Goal: Find specific page/section: Find specific page/section

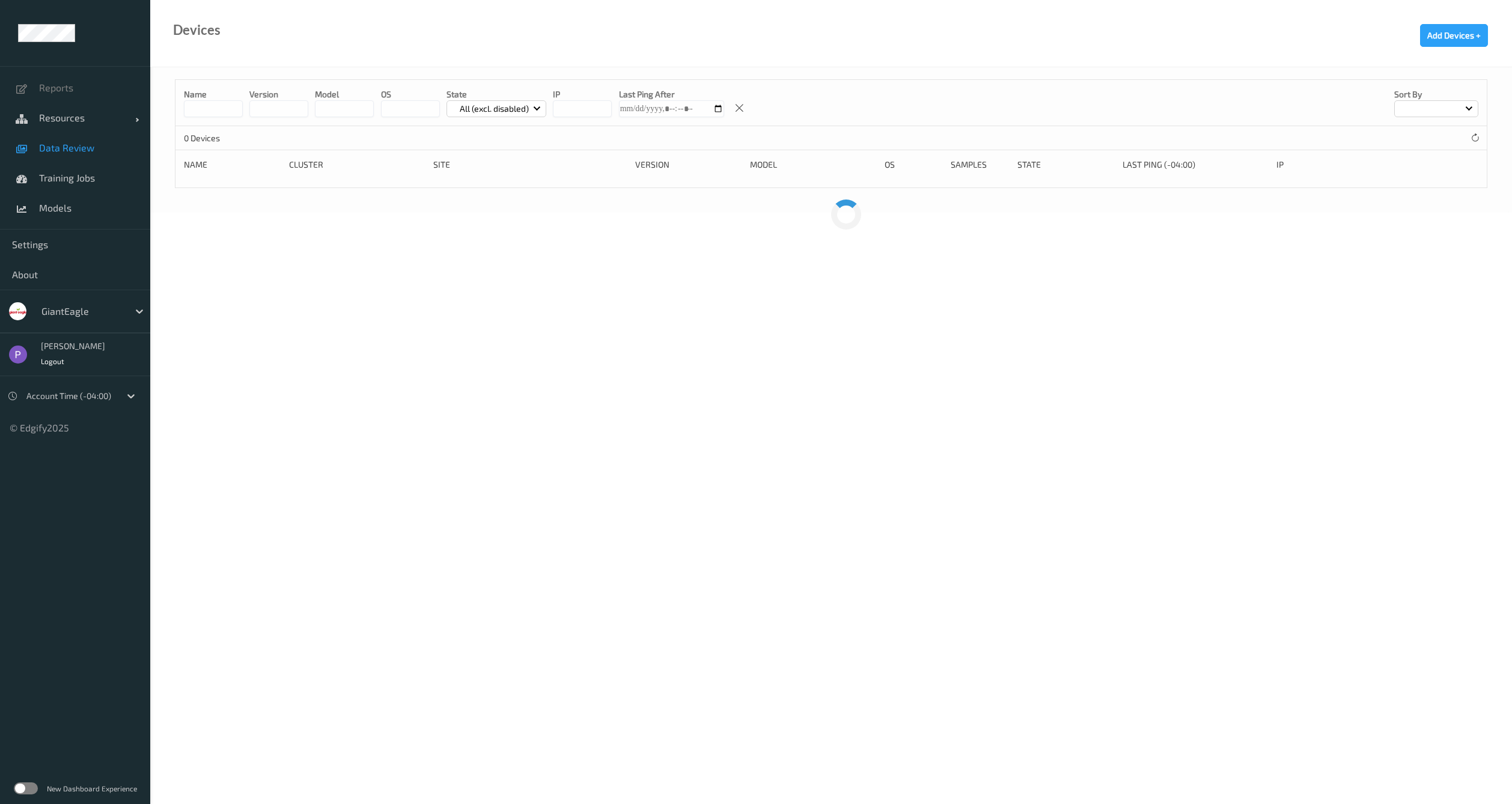
click at [70, 144] on span "Data Review" at bounding box center [88, 147] width 99 height 12
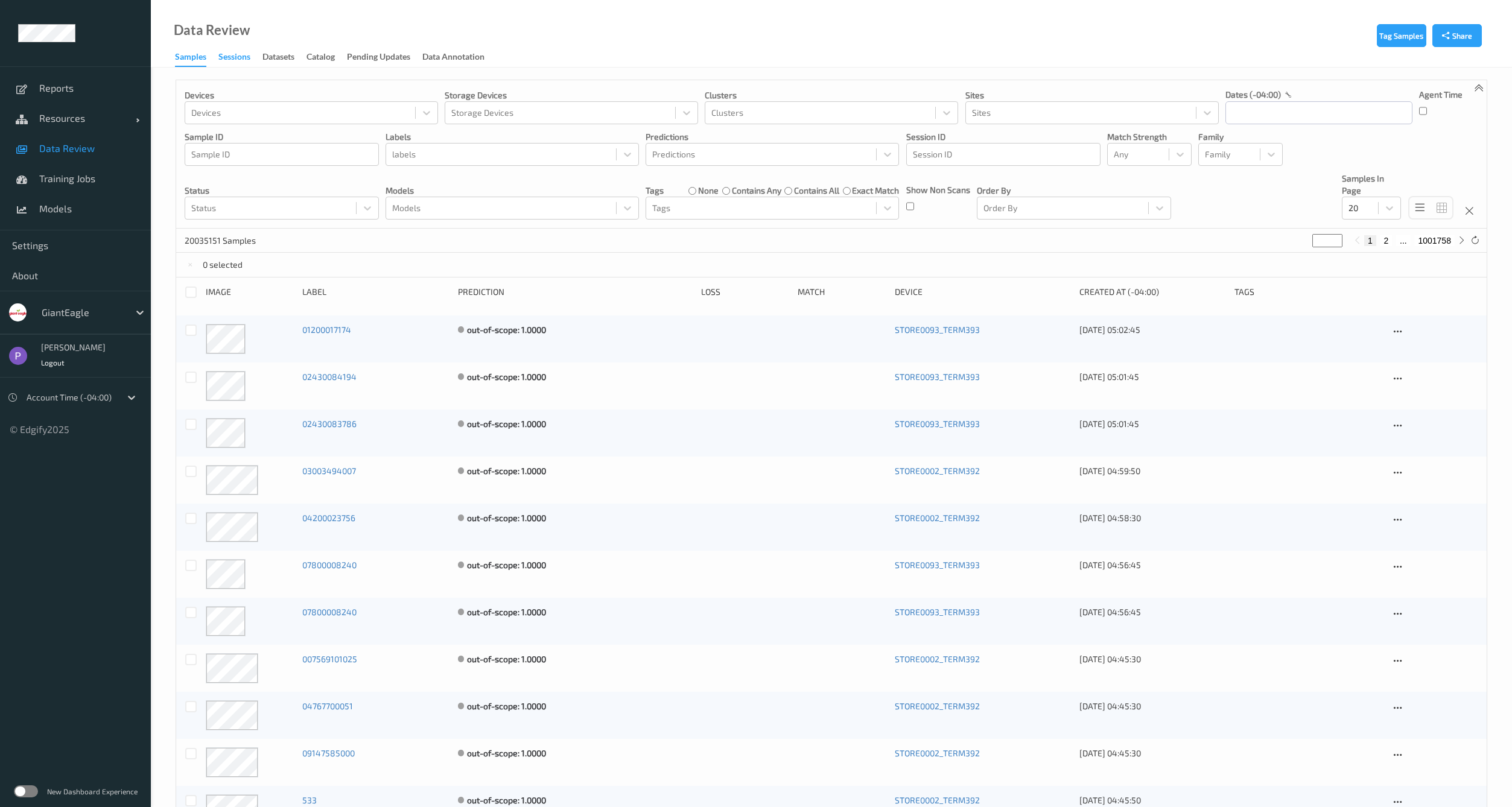
click at [235, 64] on div "Sessions" at bounding box center [234, 57] width 32 height 15
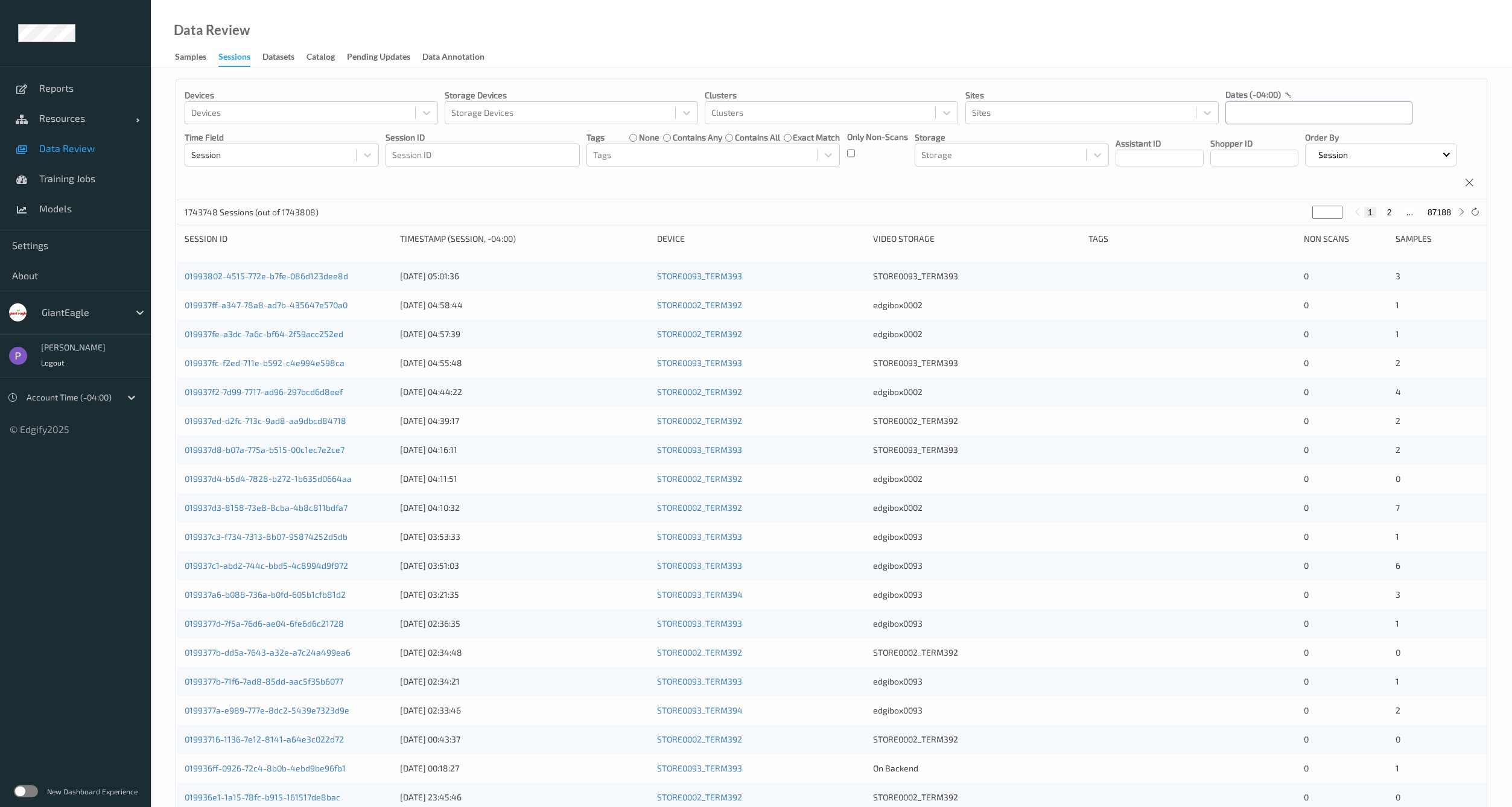
click at [1247, 114] on input "text" at bounding box center [1320, 112] width 188 height 23
click at [1236, 146] on icon "button" at bounding box center [1237, 146] width 5 height 5
click at [1275, 227] on span "15" at bounding box center [1281, 234] width 17 height 17
click at [1310, 227] on span "16" at bounding box center [1302, 234] width 17 height 17
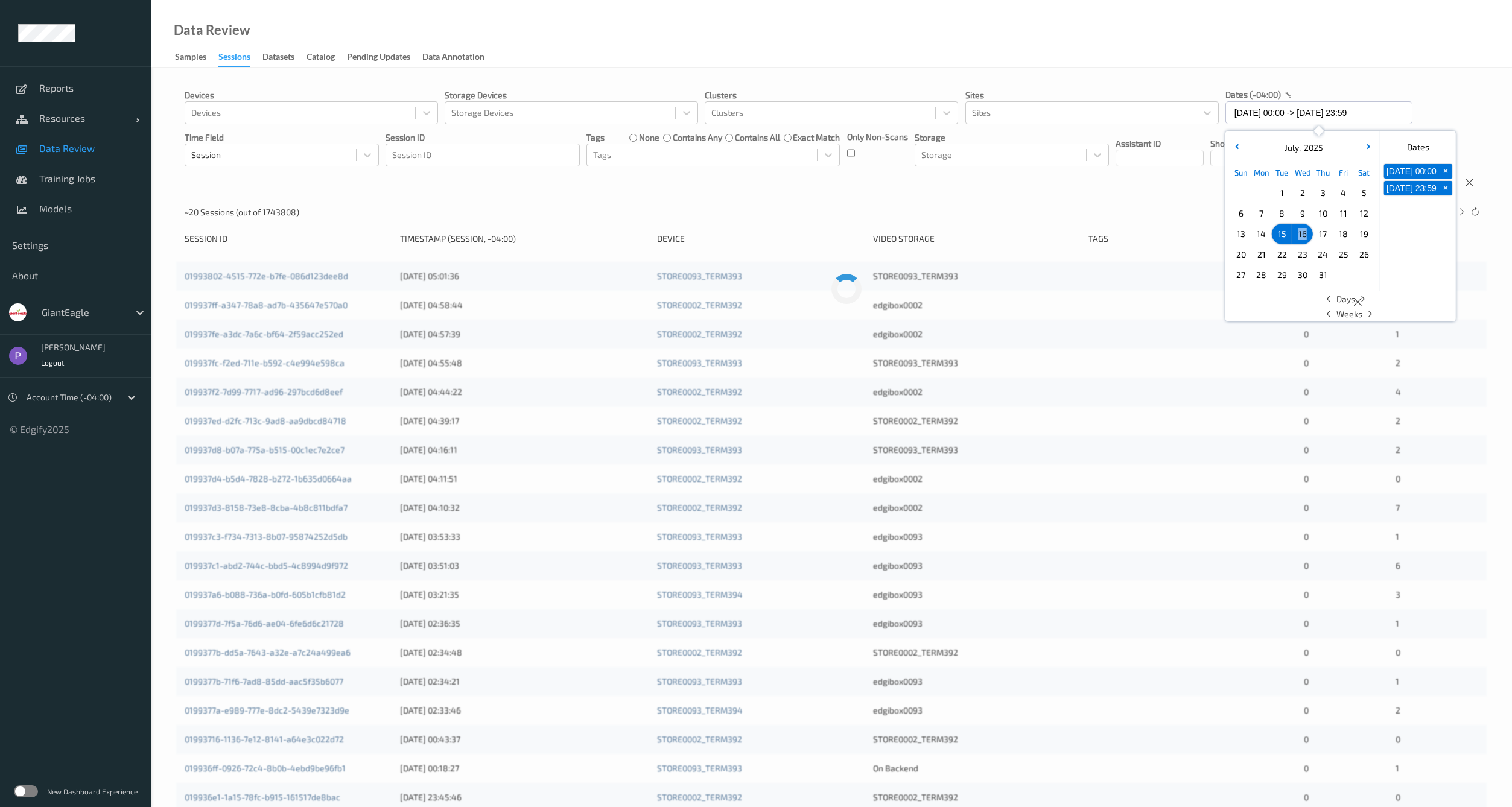
click at [1310, 227] on span "16" at bounding box center [1302, 234] width 17 height 17
click at [1321, 230] on span "17" at bounding box center [1323, 234] width 17 height 17
click at [1322, 231] on span "17" at bounding box center [1323, 234] width 17 height 17
drag, startPoint x: 1355, startPoint y: 152, endPoint x: 1364, endPoint y: 150, distance: 9.2
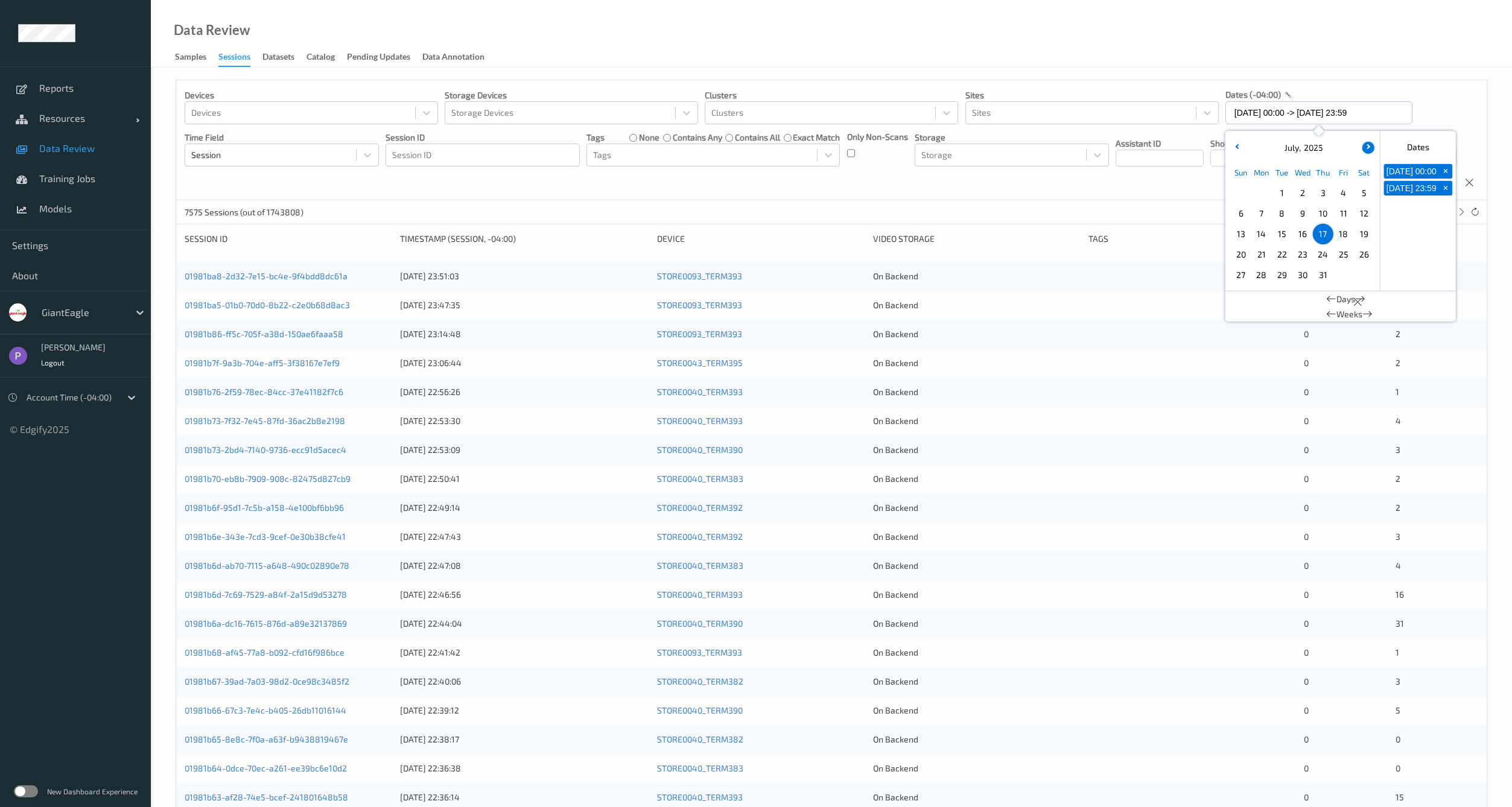
click at [1355, 152] on div "[DATE]" at bounding box center [1303, 148] width 150 height 12
click at [1364, 150] on button "button" at bounding box center [1368, 148] width 12 height 12
click at [1365, 151] on button "button" at bounding box center [1368, 148] width 12 height 12
click at [1306, 210] on span "10" at bounding box center [1302, 213] width 17 height 17
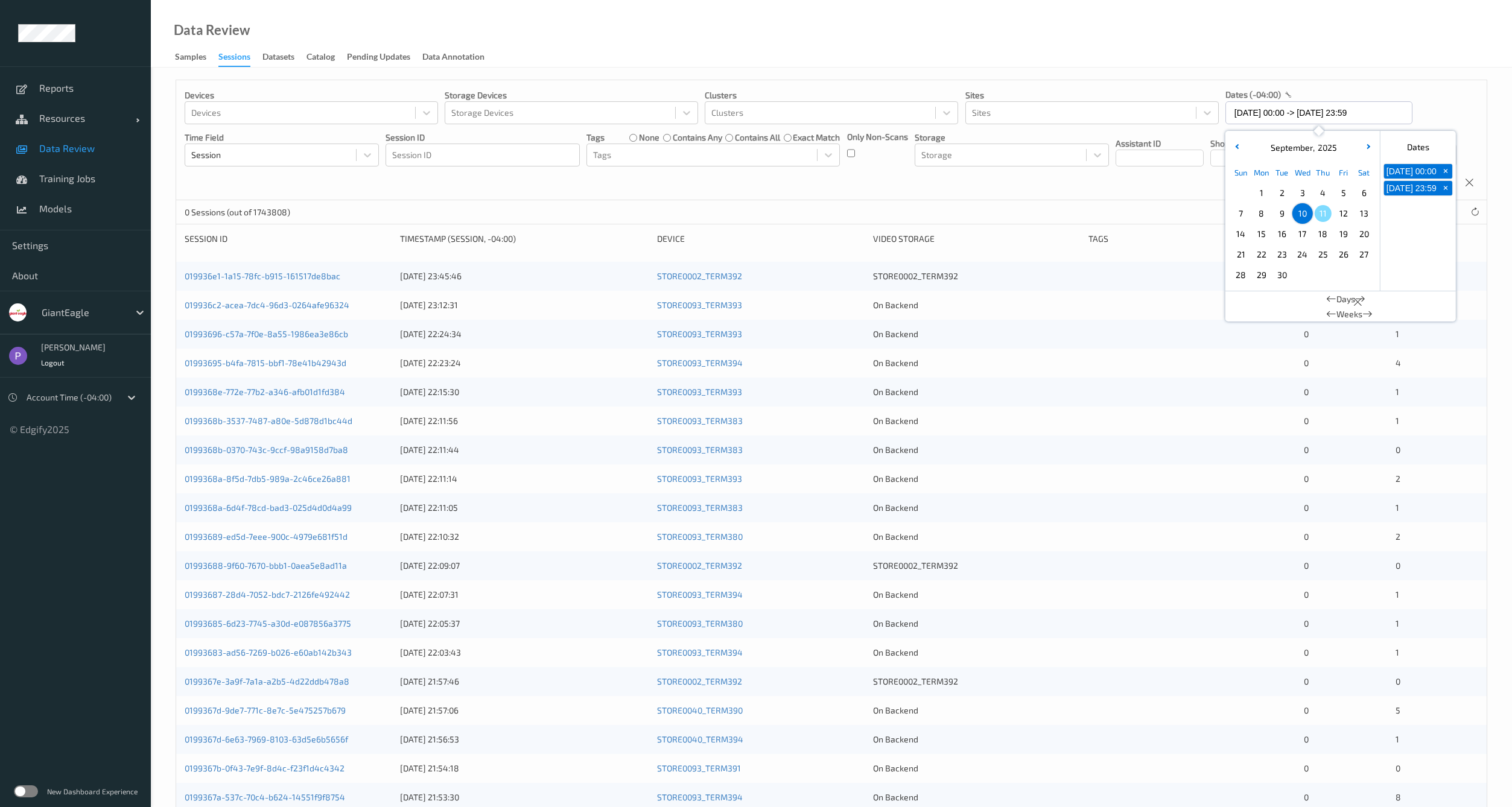
click at [1031, 195] on div "Devices Devices Storage Devices Storage Devices Clusters Clusters Sites Sites d…" at bounding box center [831, 140] width 1311 height 120
click at [1471, 216] on icon at bounding box center [1474, 211] width 9 height 9
click at [1256, 117] on input "[DATE] 00:00 -> [DATE] 23:59" at bounding box center [1320, 112] width 188 height 23
click at [1284, 209] on span "9" at bounding box center [1281, 213] width 17 height 17
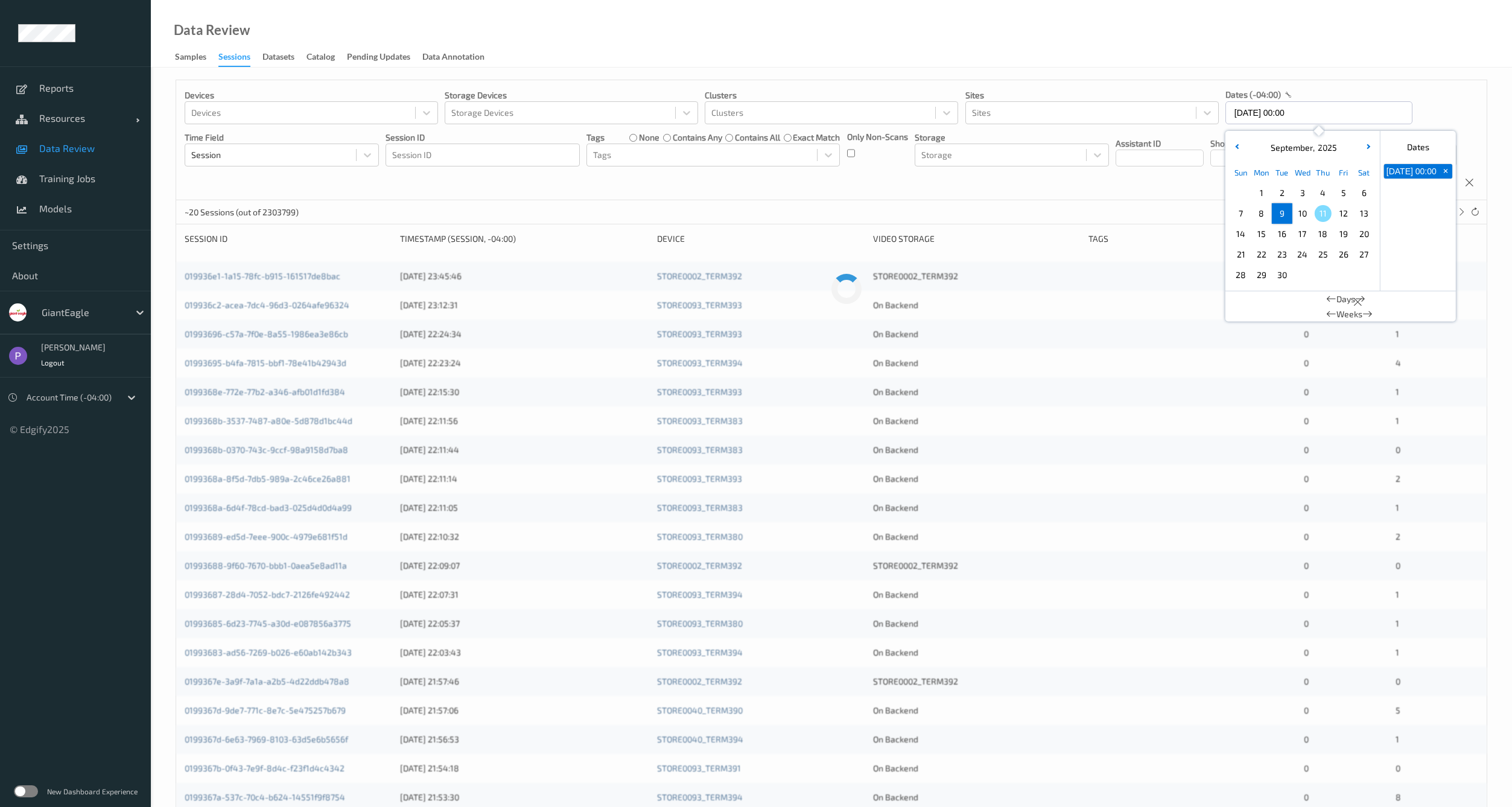
type input "[DATE] 00:00 -> [DATE] 23:59"
click at [1126, 200] on div "Devices Devices Storage Devices Storage Devices Clusters Clusters Sites Sites d…" at bounding box center [831, 140] width 1311 height 120
